Goal: Task Accomplishment & Management: Use online tool/utility

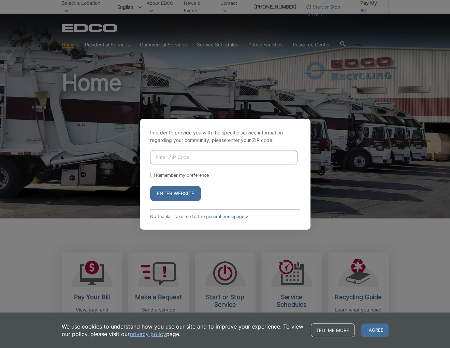
click at [184, 156] on input "Enter ZIP Code" at bounding box center [223, 157] width 147 height 14
type input "92026"
click at [176, 191] on button "Enter Website" at bounding box center [175, 193] width 51 height 15
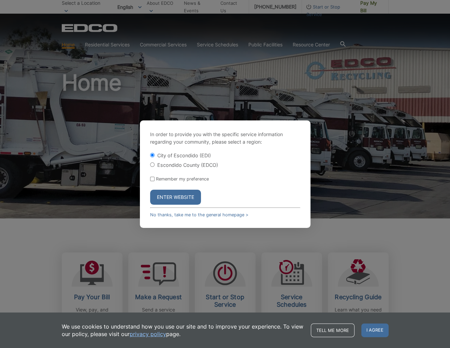
click at [184, 198] on button "Enter Website" at bounding box center [175, 197] width 51 height 15
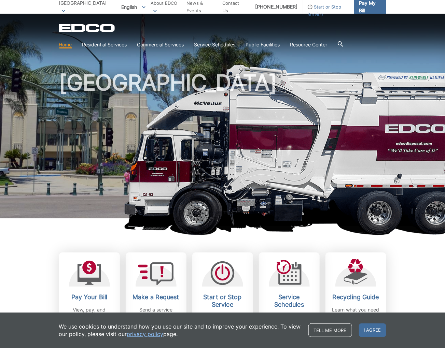
click at [362, 9] on span "Pay My Bill" at bounding box center [370, 6] width 22 height 15
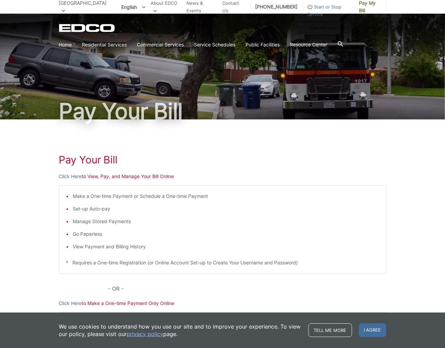
scroll to position [68, 0]
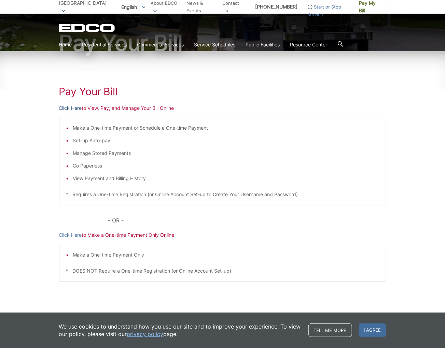
click at [65, 110] on link "Click Here" at bounding box center [70, 108] width 23 height 8
